Goal: Transaction & Acquisition: Purchase product/service

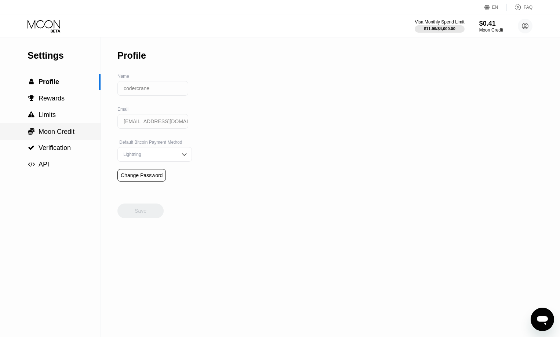
click at [69, 135] on span "Moon Credit" at bounding box center [57, 131] width 36 height 7
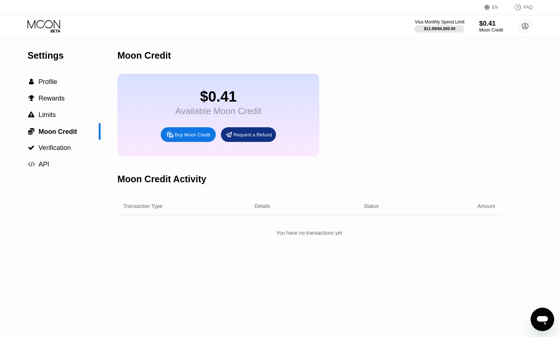
click at [201, 138] on div "Buy Moon Credit" at bounding box center [193, 135] width 36 height 6
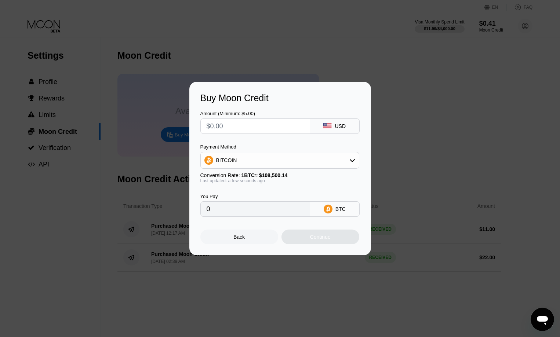
click at [261, 129] on input "text" at bounding box center [255, 126] width 97 height 15
type input "$2"
type input "0.00001844"
type input "$20"
type input "0.00018434"
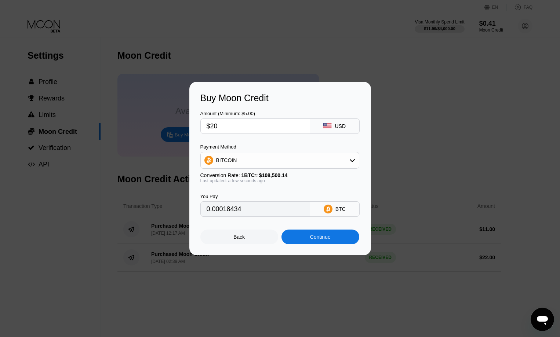
type input "$20"
click at [265, 158] on div "BITCOIN" at bounding box center [280, 160] width 158 height 15
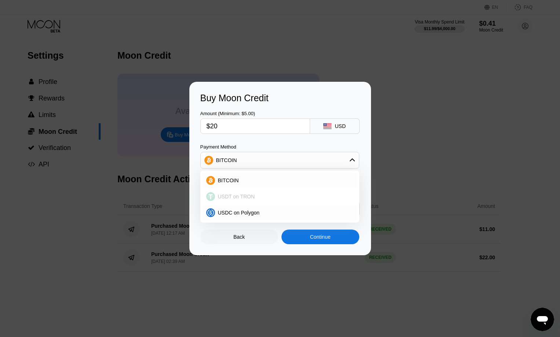
click at [256, 197] on div "USDT on TRON" at bounding box center [284, 197] width 138 height 6
type input "20.20"
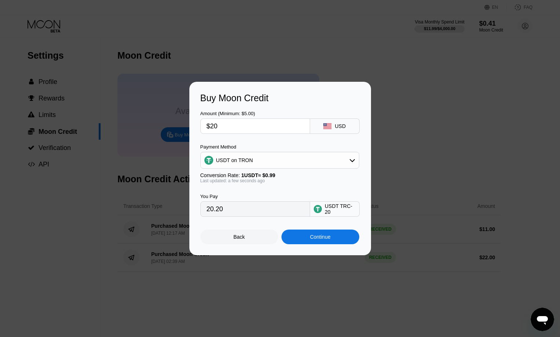
click at [265, 193] on div "You Pay 20.20 USDT TRC-20" at bounding box center [280, 200] width 160 height 33
click at [315, 240] on div "Continue" at bounding box center [320, 237] width 21 height 6
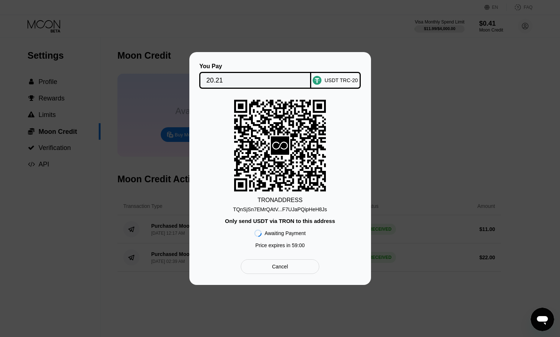
click at [272, 211] on div "TQnSjSn7EMrQAtV...F7UJaPQipHeH8Js" at bounding box center [280, 210] width 94 height 6
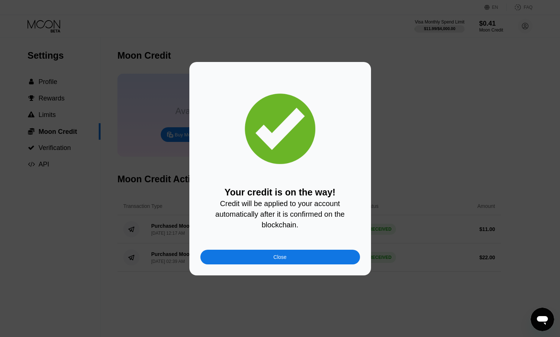
click at [285, 260] on div "Close" at bounding box center [279, 257] width 13 height 6
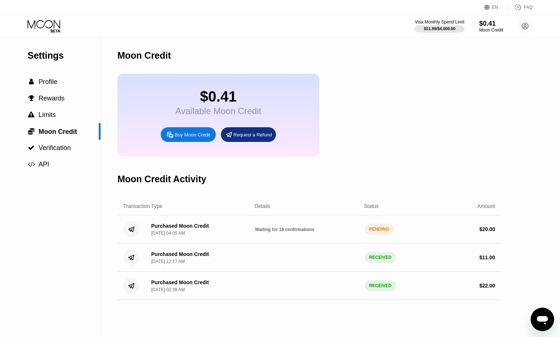
click at [354, 125] on div "$0.41 Available Moon Credit Buy Moon Credit Request a Refund" at bounding box center [309, 115] width 384 height 83
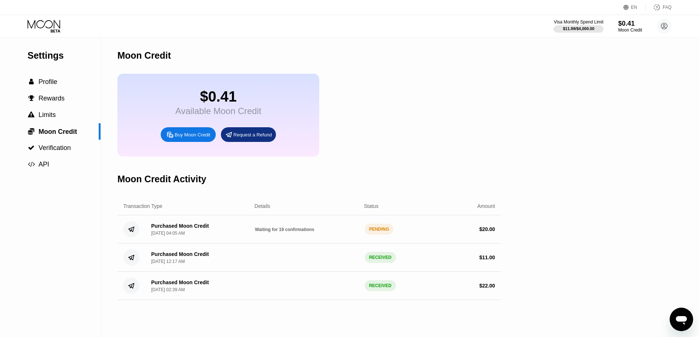
click at [211, 103] on div "$0.41" at bounding box center [218, 96] width 86 height 17
click at [64, 86] on div " Profile" at bounding box center [50, 82] width 101 height 8
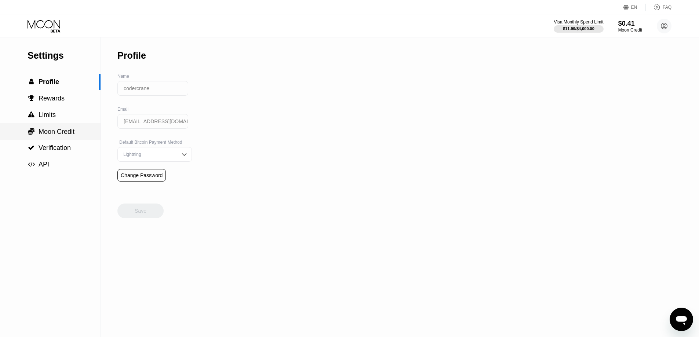
click at [58, 132] on span "Moon Credit" at bounding box center [57, 131] width 36 height 7
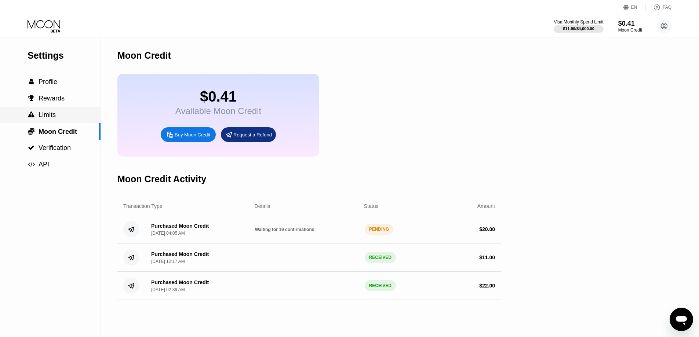
click at [56, 119] on div " Limits" at bounding box center [50, 115] width 101 height 8
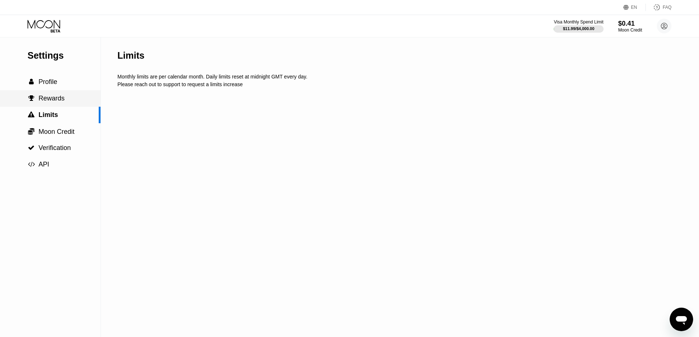
click at [60, 101] on span "Rewards" at bounding box center [52, 98] width 26 height 7
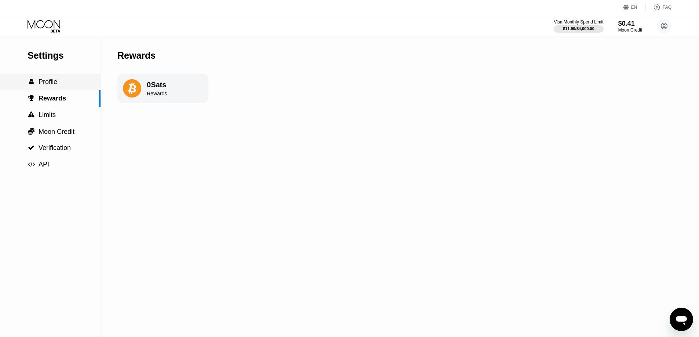
click at [60, 86] on div " Profile" at bounding box center [50, 82] width 101 height 8
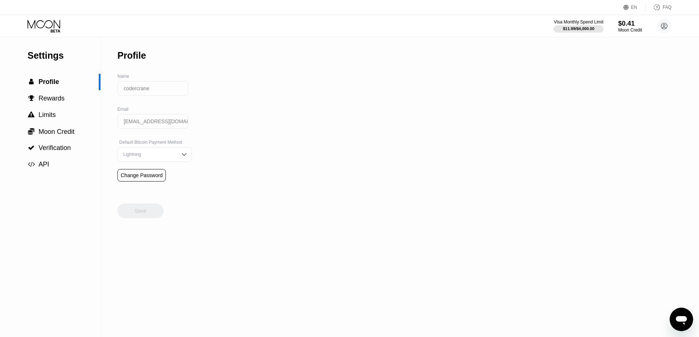
click at [51, 26] on icon at bounding box center [45, 26] width 34 height 13
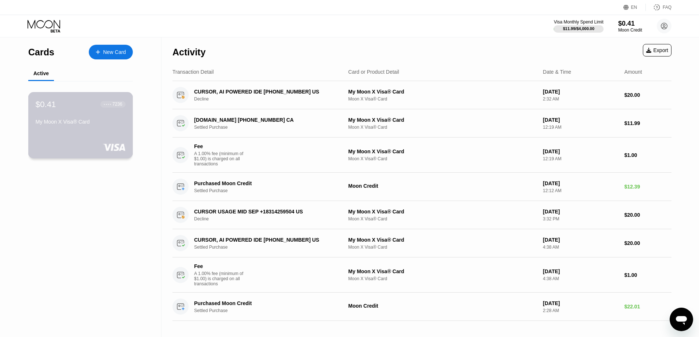
click at [51, 114] on div "$0.41 ● ● ● ● 7236 My Moon X Visa® Card" at bounding box center [81, 113] width 90 height 28
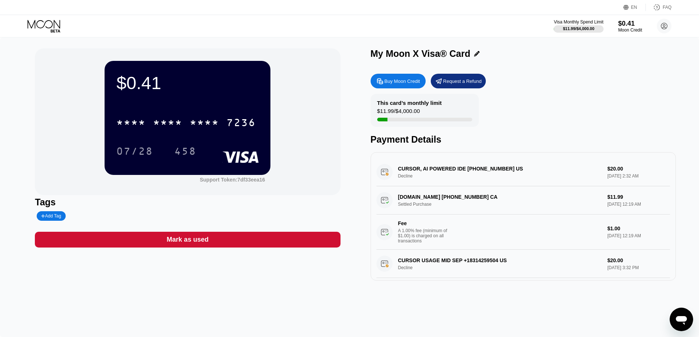
click at [235, 127] on div "7236" at bounding box center [241, 124] width 29 height 12
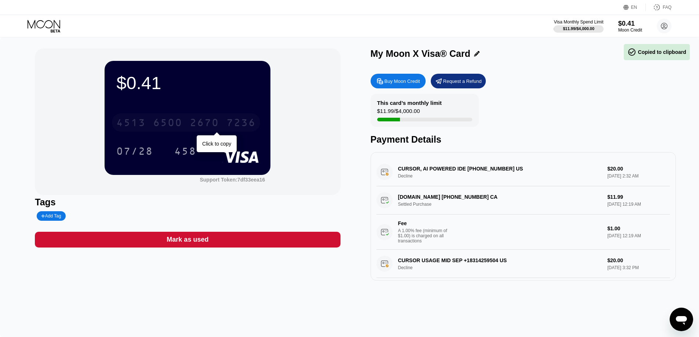
click at [224, 127] on div "4513 6500 2670 7236" at bounding box center [186, 122] width 148 height 18
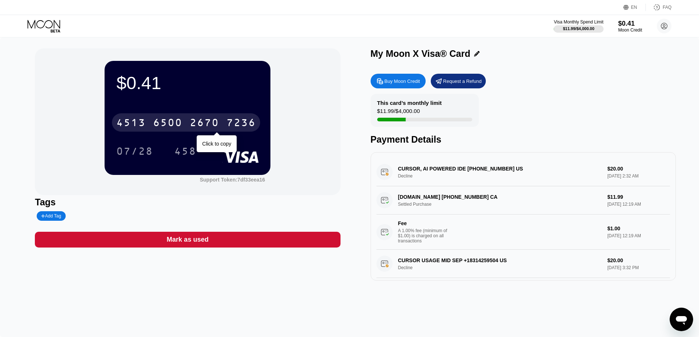
click at [224, 127] on div "4513 6500 2670 7236" at bounding box center [186, 122] width 148 height 18
click at [224, 127] on div "* * * * * * * * * * * * 7236" at bounding box center [186, 122] width 148 height 18
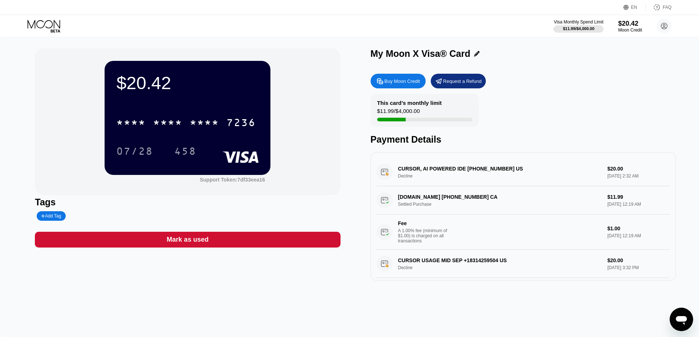
click at [160, 122] on div "* * * *" at bounding box center [167, 124] width 29 height 12
click at [170, 108] on div "$20.42 4513 6500 2670 7236 07/28 458" at bounding box center [188, 118] width 166 height 114
click at [162, 122] on div "6500" at bounding box center [167, 124] width 29 height 12
click at [139, 153] on div "07/28" at bounding box center [134, 152] width 37 height 12
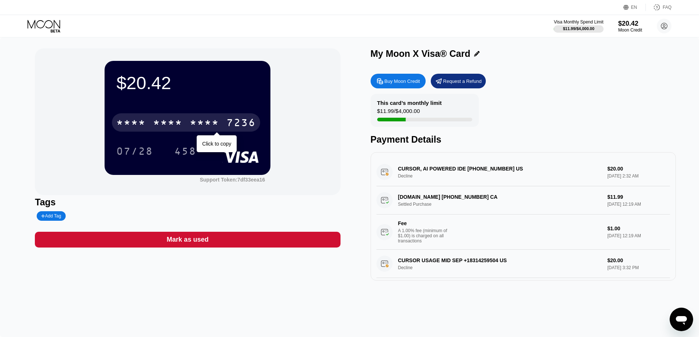
click at [182, 119] on div "* * * *" at bounding box center [167, 124] width 29 height 12
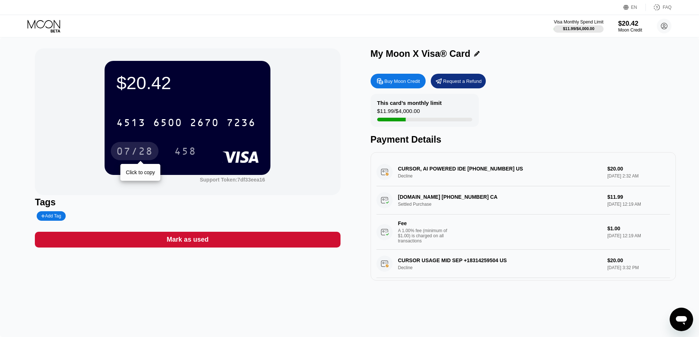
click at [135, 151] on div "07/28" at bounding box center [134, 152] width 37 height 12
click at [184, 148] on div "458" at bounding box center [185, 152] width 22 height 12
click at [458, 181] on div "CURSOR, AI POWERED IDE +18314259504 US Decline $20.00 Sep 25, 2025 2:32 AM" at bounding box center [524, 172] width 294 height 28
click at [448, 173] on div "CURSOR, AI POWERED IDE +18314259504 US Decline $20.00 Sep 25, 2025 2:32 AM" at bounding box center [524, 172] width 294 height 28
click at [451, 170] on div "CURSOR, AI POWERED IDE +18314259504 US Decline $20.00 Sep 25, 2025 2:32 AM" at bounding box center [524, 172] width 294 height 28
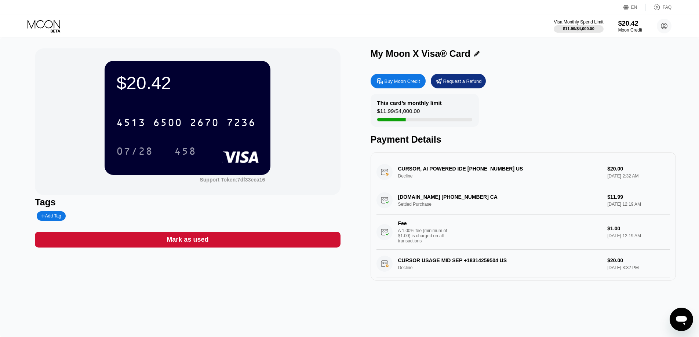
click at [512, 173] on div "CURSOR, AI POWERED IDE +18314259504 US Decline $20.00 Sep 25, 2025 2:32 AM" at bounding box center [524, 172] width 294 height 28
click at [680, 309] on div "Open messaging window" at bounding box center [682, 320] width 22 height 22
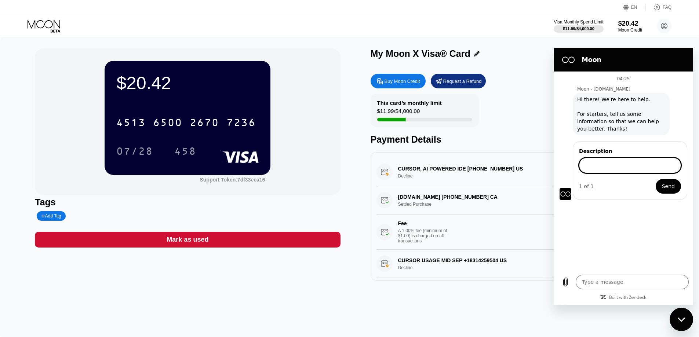
click at [603, 170] on input "Description" at bounding box center [630, 165] width 102 height 15
type input "h"
type input "when i try to pay cursor, it is declined."
click at [656, 179] on button "Send" at bounding box center [668, 186] width 25 height 15
type textarea "x"
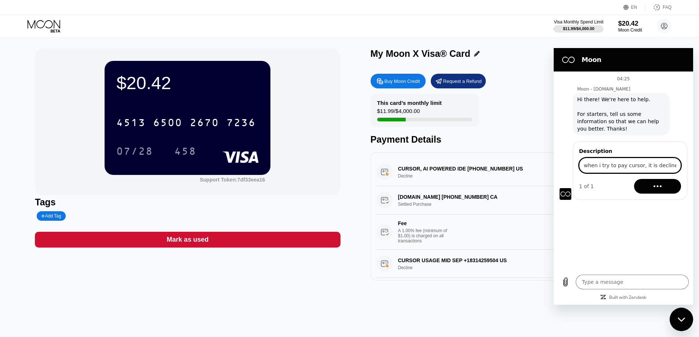
type input "when i try to pay cursor, it is declined.w"
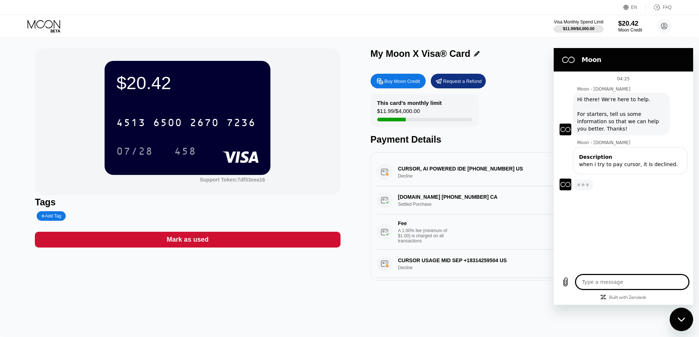
type textarea "x"
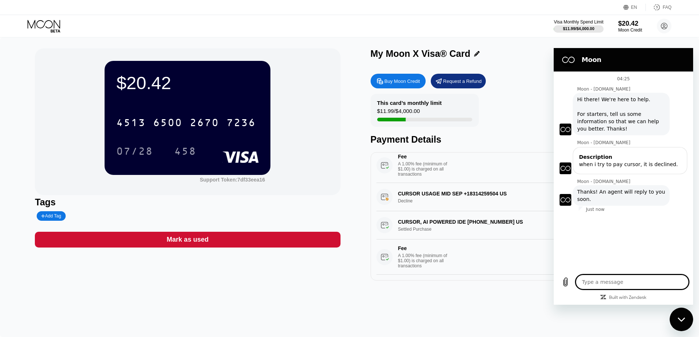
scroll to position [73, 0]
click at [473, 228] on div "CURSOR, AI POWERED IDE +18314259504 US Settled Purchase $20.00 Aug 29, 2025 4:3…" at bounding box center [524, 243] width 294 height 64
click at [449, 196] on div "CURSOR USAGE MID SEP +18314259504 US Decline $20.00 Sep 07, 2025 3:32 PM" at bounding box center [524, 197] width 294 height 28
click at [453, 144] on div "Payment Details" at bounding box center [523, 139] width 305 height 11
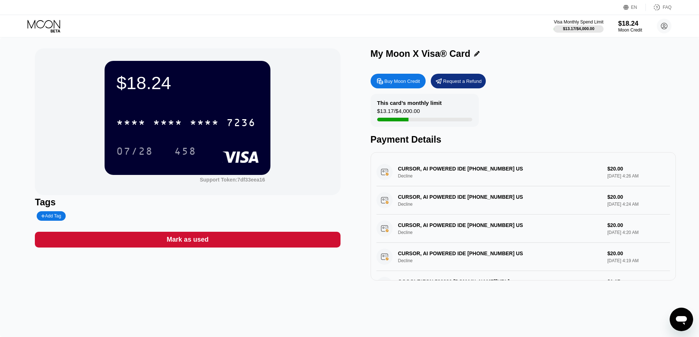
click at [311, 109] on div "$18.24 * * * * * * * * * * * * 7236 07/28 458 Support Token: 7df33eea16" at bounding box center [187, 121] width 305 height 147
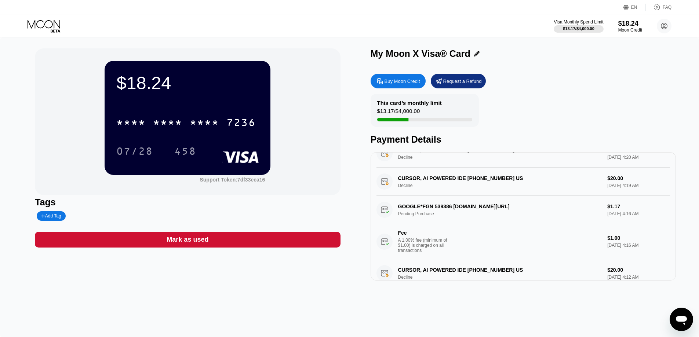
scroll to position [73, 0]
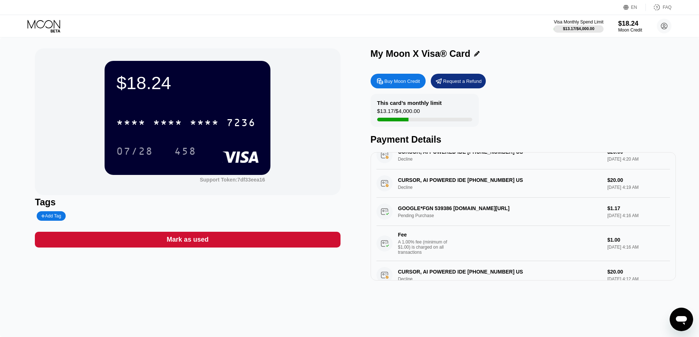
click at [471, 220] on div "GOOGLE*FGN 539386 G.CO/HELPPAY#GB Pending Purchase $1.17 Sep 26, 2025 4:16 AM F…" at bounding box center [524, 230] width 294 height 64
click at [442, 213] on div "GOOGLE*FGN 539386 G.CO/HELPPAY#GB Pending Purchase $1.17 Sep 26, 2025 4:16 AM F…" at bounding box center [524, 230] width 294 height 64
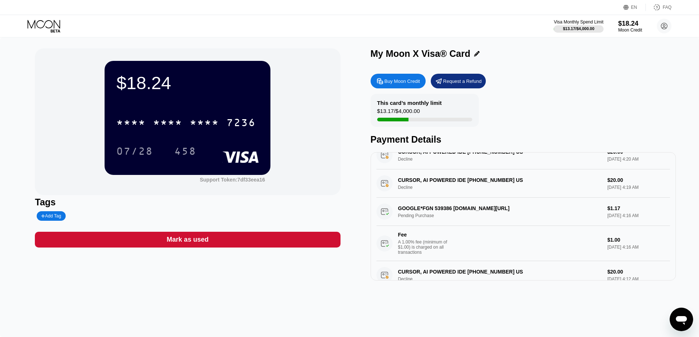
click at [442, 213] on div "GOOGLE*FGN 539386 G.CO/HELPPAY#GB Pending Purchase $1.17 Sep 26, 2025 4:16 AM F…" at bounding box center [524, 230] width 294 height 64
click at [386, 79] on div "Buy Moon Credit" at bounding box center [403, 81] width 36 height 6
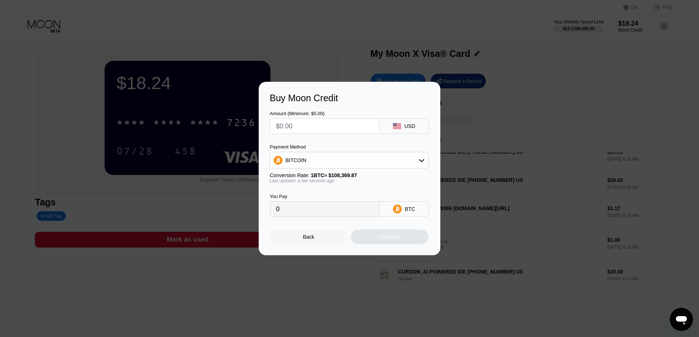
click at [346, 125] on input "text" at bounding box center [324, 126] width 97 height 15
click at [320, 122] on input "text" at bounding box center [324, 126] width 97 height 15
type input "$5"
type input "0.00004614"
type input "$5"
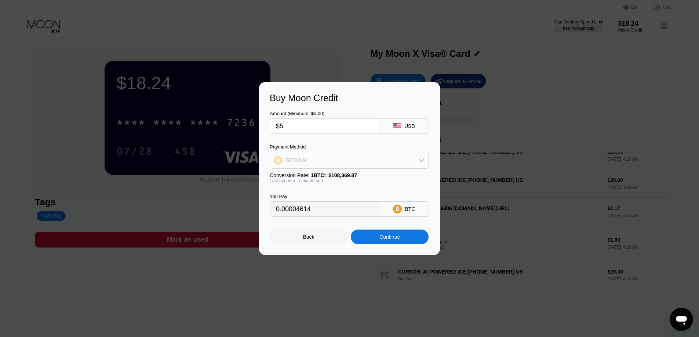
click at [381, 163] on div "BITCOIN" at bounding box center [349, 160] width 158 height 15
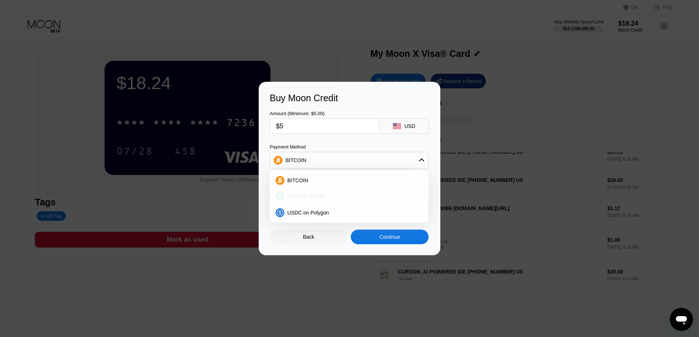
click at [343, 194] on div "USDT on TRON" at bounding box center [354, 197] width 138 height 6
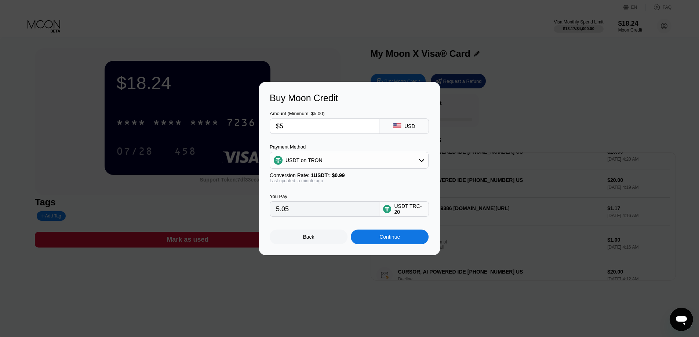
click at [357, 151] on div "Payment Method USDT on TRON" at bounding box center [349, 156] width 159 height 25
click at [351, 160] on div "USDT on TRON" at bounding box center [349, 160] width 158 height 15
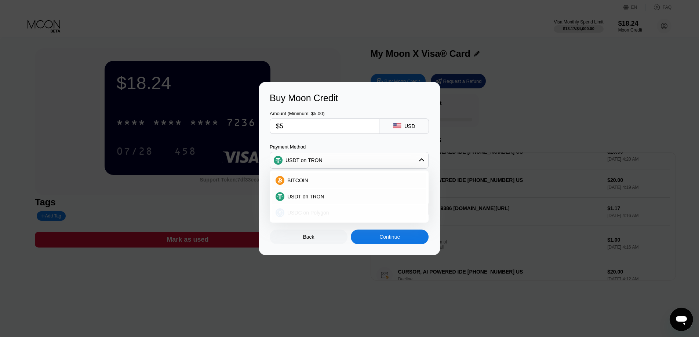
click at [340, 209] on div "USDC on Polygon" at bounding box center [349, 213] width 155 height 15
type input "5.00000000"
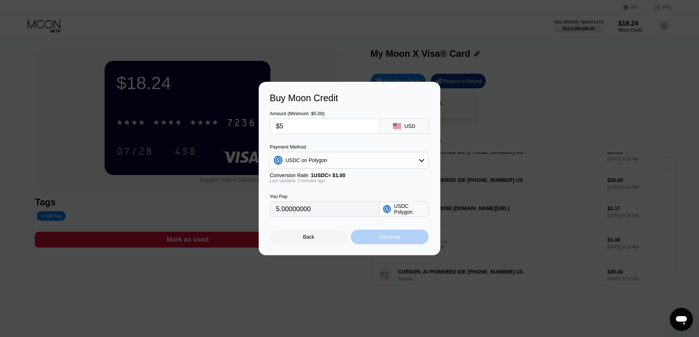
click at [386, 244] on div "Continue" at bounding box center [390, 237] width 78 height 15
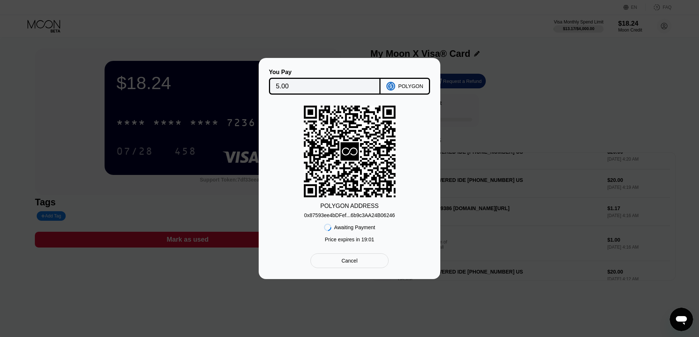
click at [353, 216] on div "0x87593ee4bDFef...6b9c3AA24B06246" at bounding box center [349, 216] width 91 height 6
click at [356, 218] on div "0x87593ee4bDFef...6b9c3AA24B06246" at bounding box center [349, 216] width 91 height 6
click at [420, 198] on div "POLYGON ADDRESS 0x87593ee4bDFef...6b9c3AA24B06246 Awaiting Payment Price expire…" at bounding box center [350, 176] width 160 height 141
drag, startPoint x: 673, startPoint y: 183, endPoint x: 677, endPoint y: 165, distance: 18.3
click at [677, 165] on div "You Pay 5.00 POLYGON POLYGON ADDRESS 0x87593ee4bDFef...6b9c3AA24B06246 Awaiting…" at bounding box center [349, 168] width 699 height 221
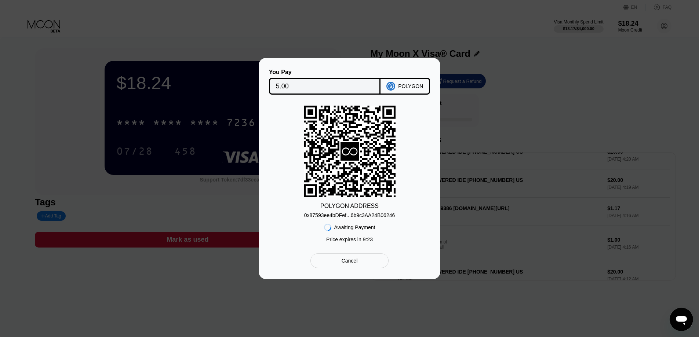
click at [600, 172] on div "You Pay 5.00 POLYGON POLYGON ADDRESS 0x87593ee4bDFef...6b9c3AA24B06246 Awaiting…" at bounding box center [349, 168] width 699 height 221
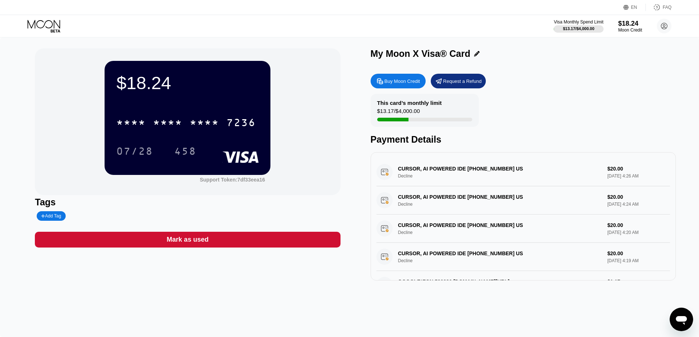
click at [562, 126] on div "This card’s monthly limit $13.17 / $4,000.00 Payment Details" at bounding box center [523, 119] width 305 height 51
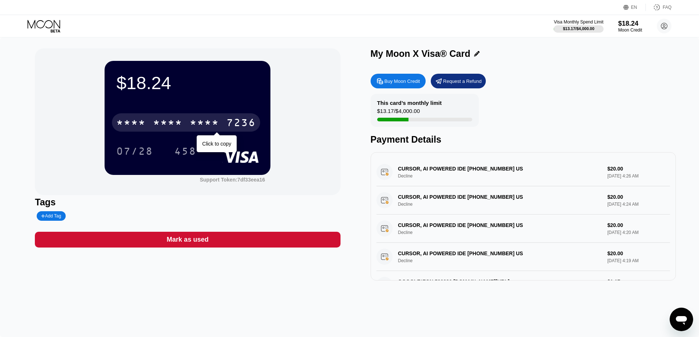
click at [229, 120] on div "7236" at bounding box center [241, 124] width 29 height 12
click at [240, 95] on div "$18.24 [CREDIT_CARD_NUMBER] Click to copy 07/28 458" at bounding box center [188, 118] width 166 height 114
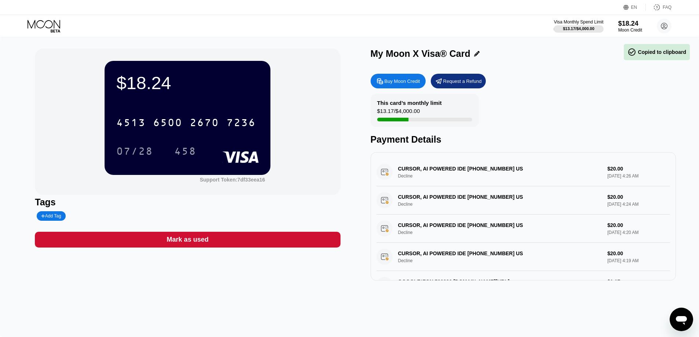
click at [403, 78] on div "Buy Moon Credit" at bounding box center [398, 81] width 55 height 15
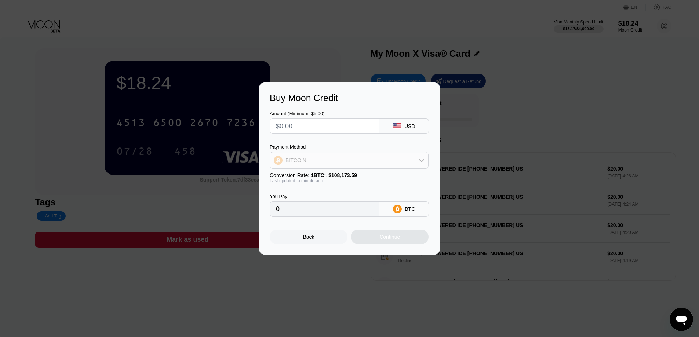
click at [361, 161] on div "BITCOIN" at bounding box center [349, 160] width 158 height 15
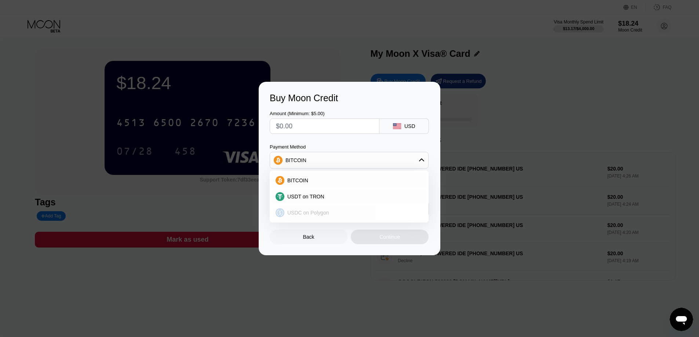
click at [316, 209] on div "USDC on Polygon" at bounding box center [349, 213] width 155 height 15
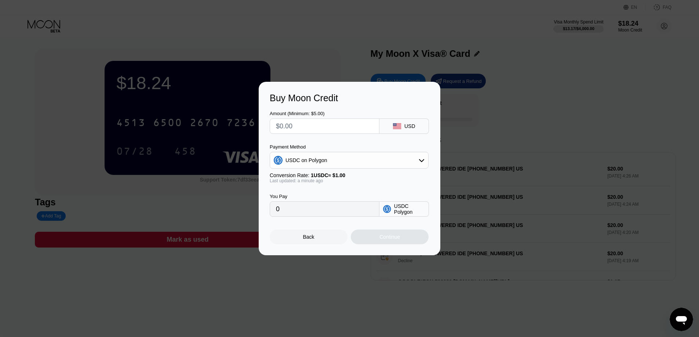
click at [316, 242] on div "Back" at bounding box center [309, 237] width 78 height 15
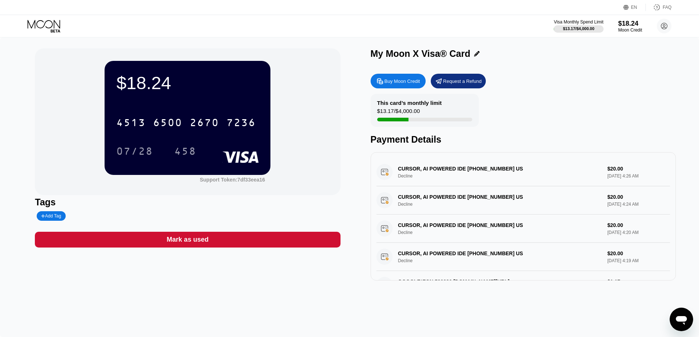
click at [328, 150] on div "$18.24 4513 6500 2670 7236 07/28 458 Support Token: 7df33eea16" at bounding box center [187, 121] width 305 height 147
click at [415, 84] on div "Buy Moon Credit" at bounding box center [403, 81] width 36 height 6
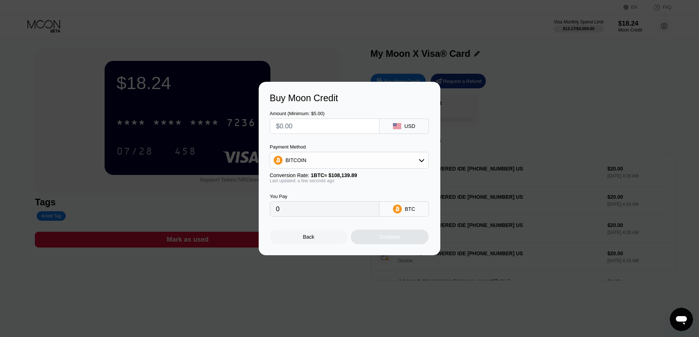
click at [413, 156] on div "BITCOIN" at bounding box center [349, 160] width 158 height 15
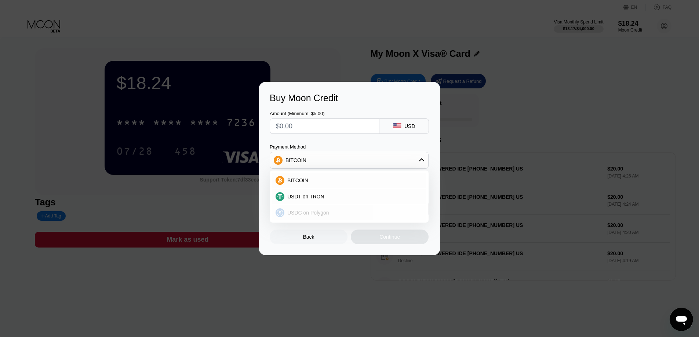
click at [321, 209] on div "USDC on Polygon" at bounding box center [349, 213] width 155 height 15
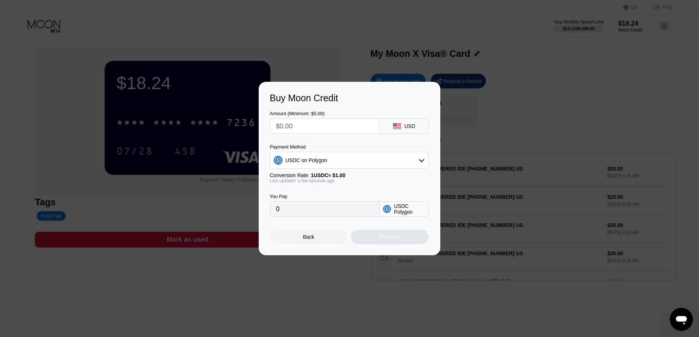
click at [356, 135] on div "Amount (Minimum: $5.00) USD Payment Method USDC on Polygon Conversion Rate: 1 U…" at bounding box center [350, 160] width 160 height 113
click at [356, 127] on input "text" at bounding box center [324, 126] width 97 height 15
type input "$5"
type input "5.00000000"
type input "$5"
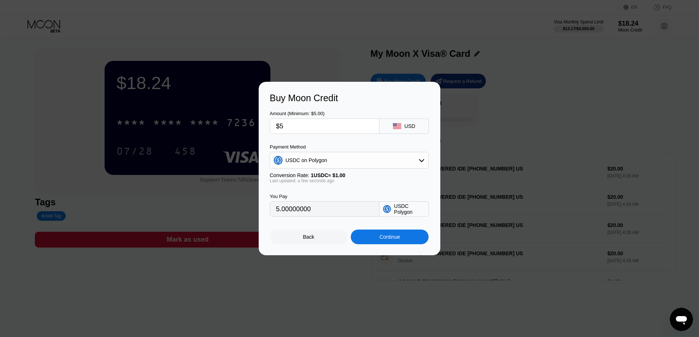
click at [381, 238] on div "Continue" at bounding box center [390, 237] width 21 height 6
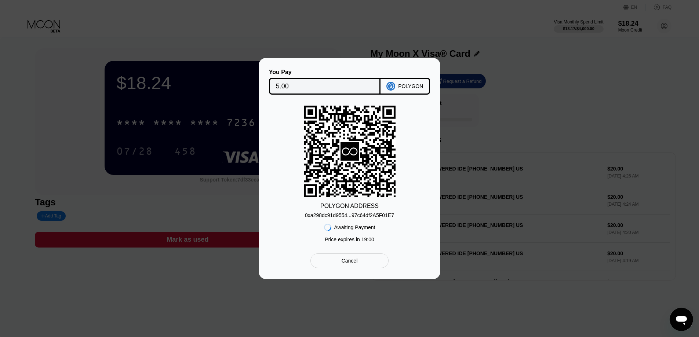
click at [354, 264] on div "Cancel" at bounding box center [350, 261] width 16 height 7
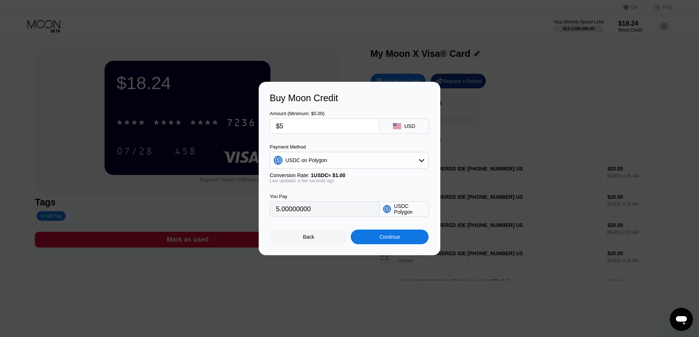
click at [312, 239] on div "Back" at bounding box center [308, 237] width 11 height 6
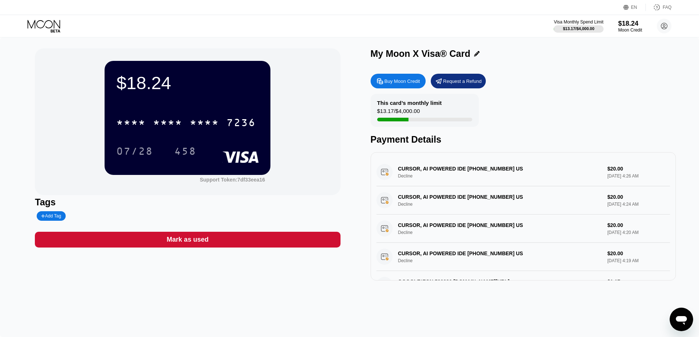
click at [428, 117] on div "This card’s monthly limit $13.17 / $4,000.00" at bounding box center [425, 110] width 108 height 33
click at [285, 200] on div "Tags" at bounding box center [187, 202] width 305 height 11
click at [177, 205] on div "Tags" at bounding box center [187, 202] width 305 height 11
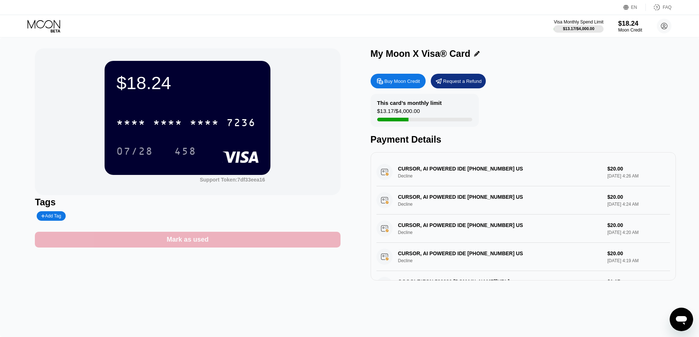
click at [192, 241] on div "Mark as used" at bounding box center [188, 240] width 42 height 8
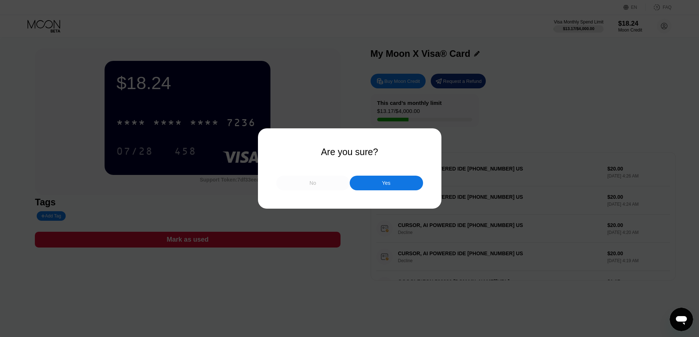
click at [332, 186] on div "No" at bounding box center [312, 183] width 73 height 15
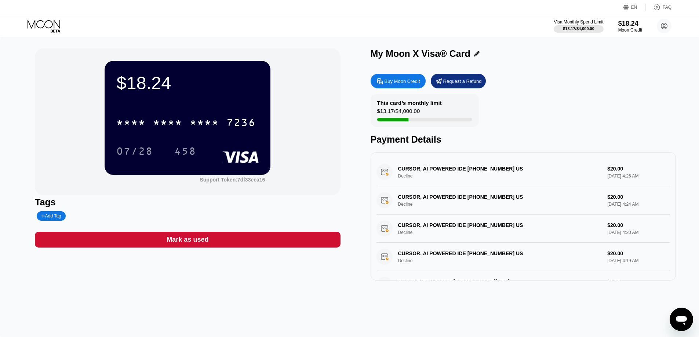
click at [243, 208] on div "Tags" at bounding box center [187, 202] width 305 height 11
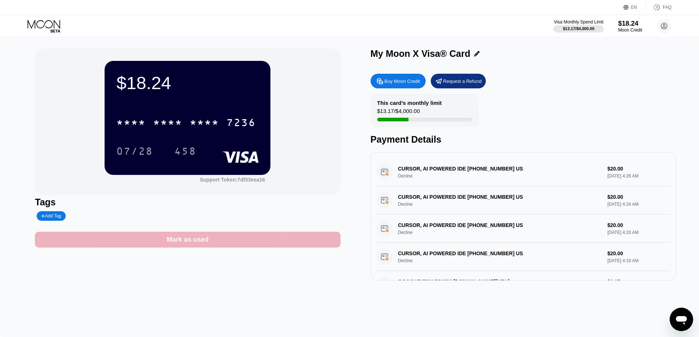
click at [205, 239] on div "Mark as used" at bounding box center [188, 240] width 42 height 8
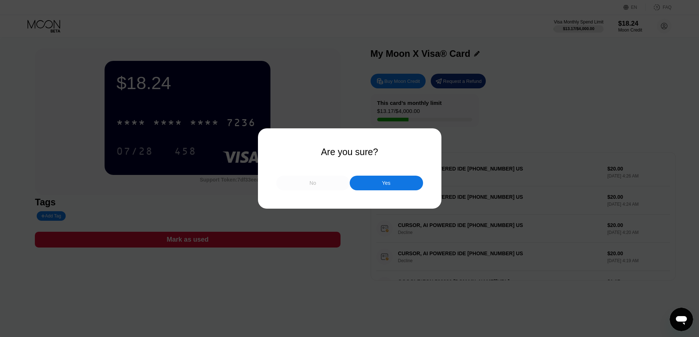
click at [313, 186] on div "No" at bounding box center [313, 183] width 7 height 7
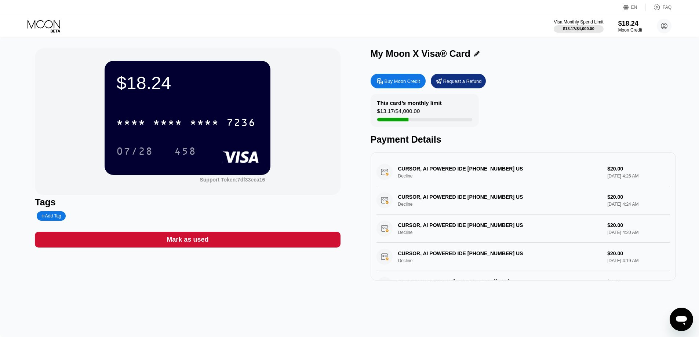
click at [59, 25] on icon at bounding box center [45, 26] width 34 height 13
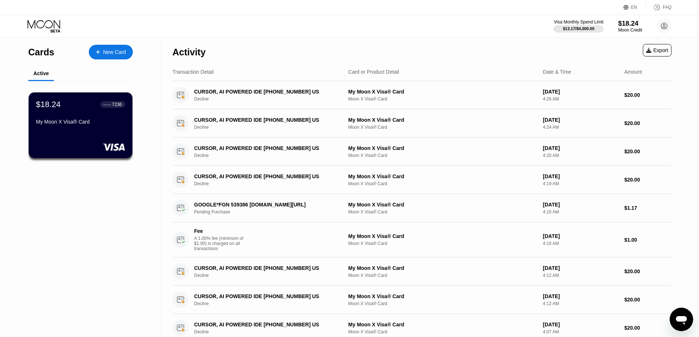
click at [76, 213] on div "Cards New Card Active $18.24 ● ● ● ● 7236 My Moon X Visa® Card" at bounding box center [81, 283] width 162 height 493
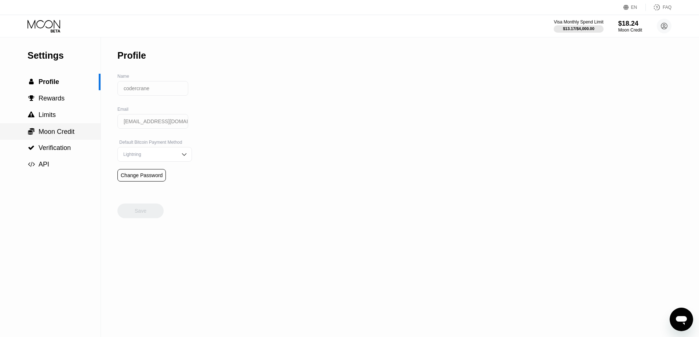
click at [58, 133] on span "Moon Credit" at bounding box center [57, 131] width 36 height 7
